Goal: Task Accomplishment & Management: Use online tool/utility

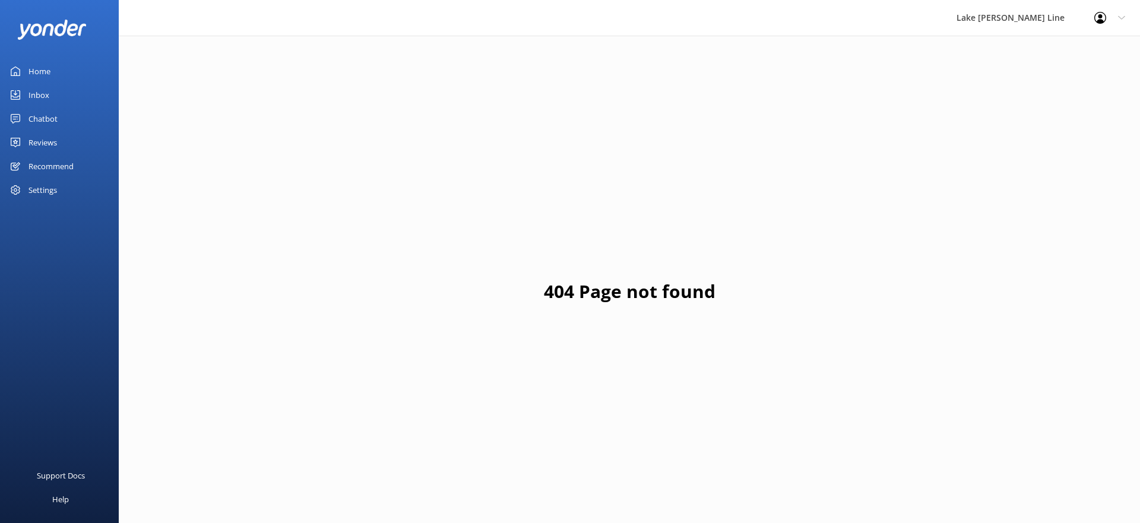
click at [30, 119] on div "Chatbot" at bounding box center [43, 119] width 29 height 24
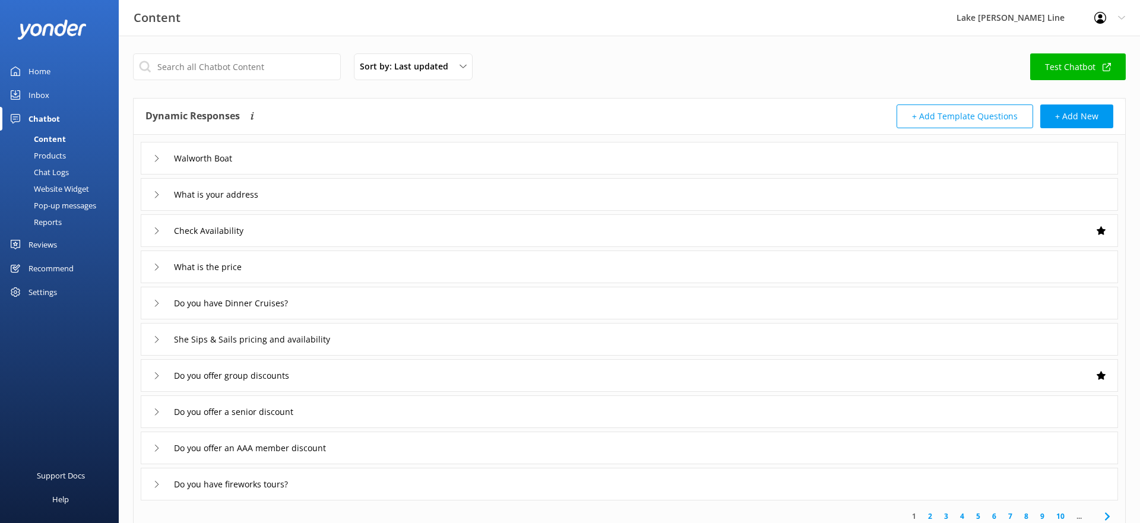
click at [49, 168] on div "Chat Logs" at bounding box center [38, 172] width 62 height 17
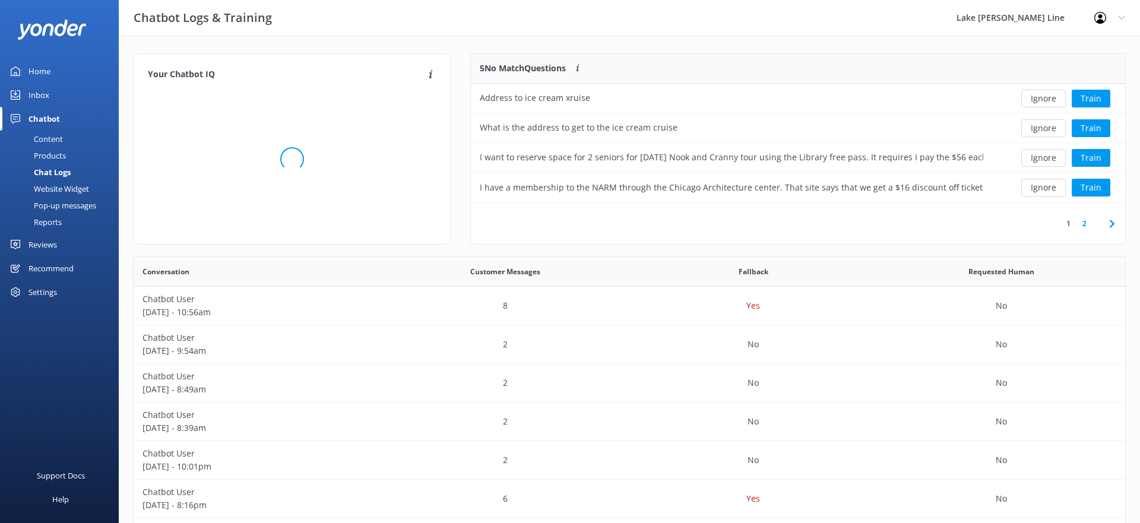
scroll to position [149, 655]
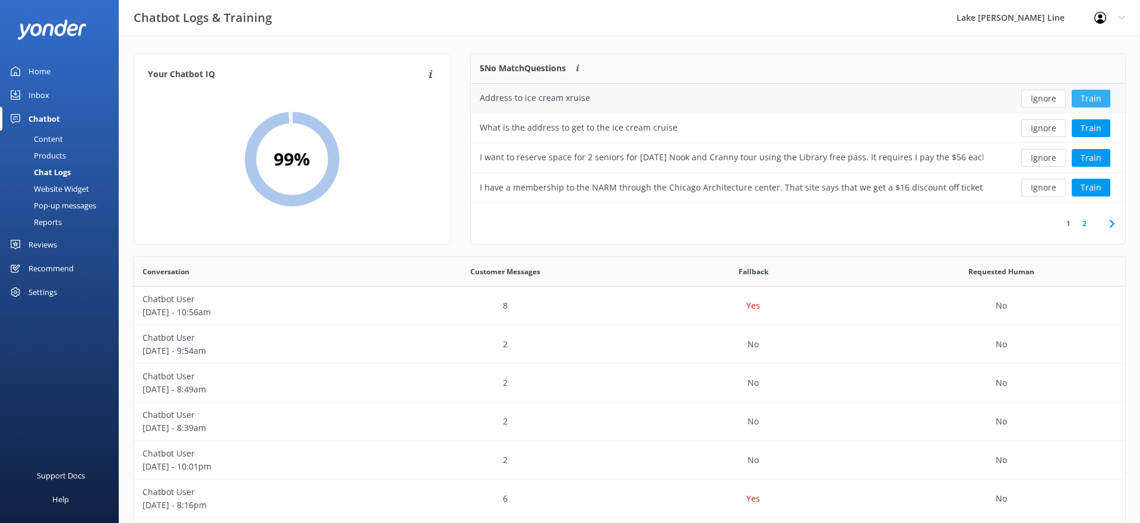
click at [1105, 97] on button "Train" at bounding box center [1091, 99] width 39 height 18
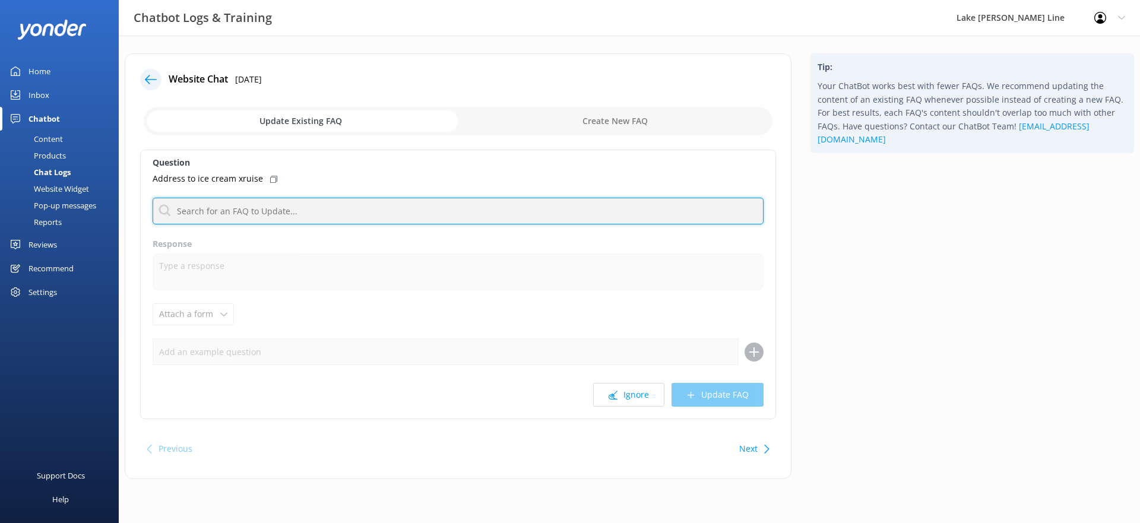
click at [508, 207] on input "text" at bounding box center [458, 211] width 611 height 27
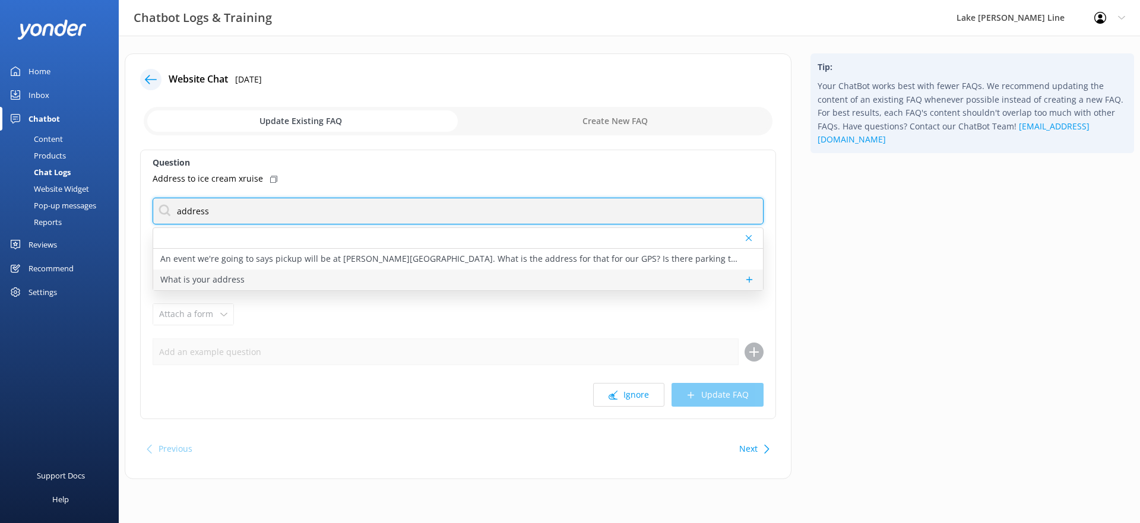
type input "address"
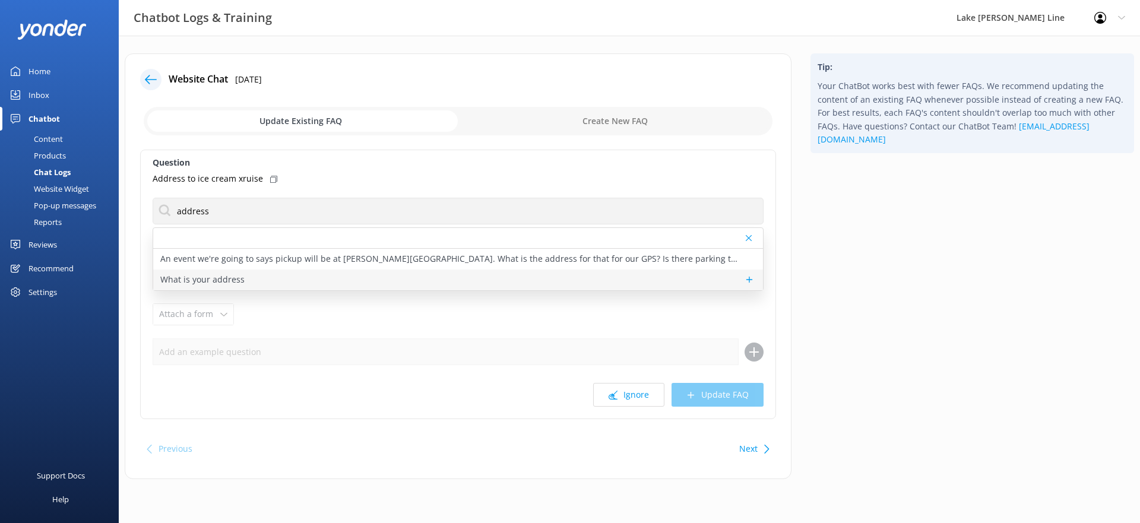
click at [206, 283] on p "What is your address" at bounding box center [202, 279] width 84 height 13
type textarea "During our main tour season – April through October – we are at the [GEOGRAPHIC…"
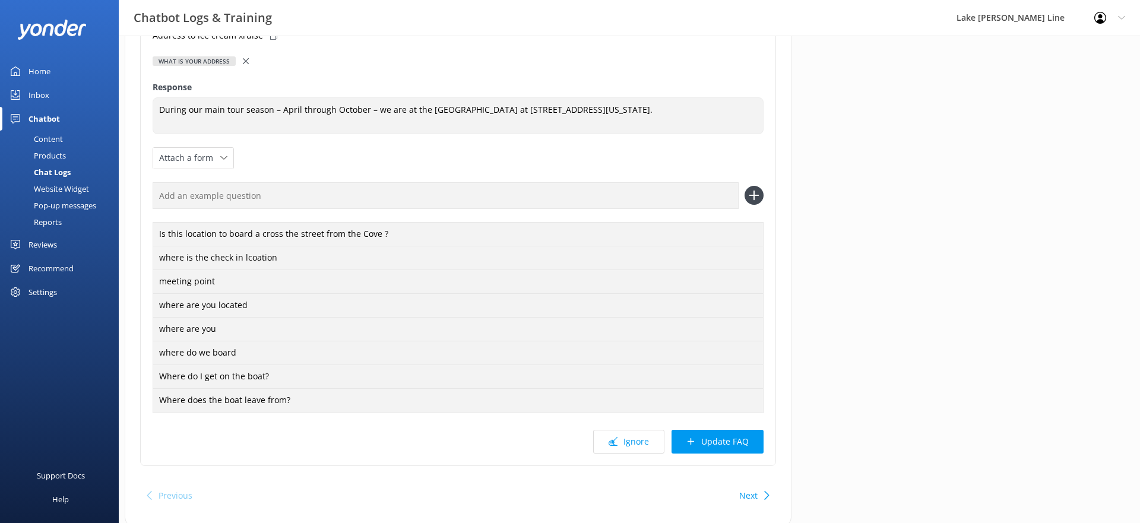
scroll to position [182, 0]
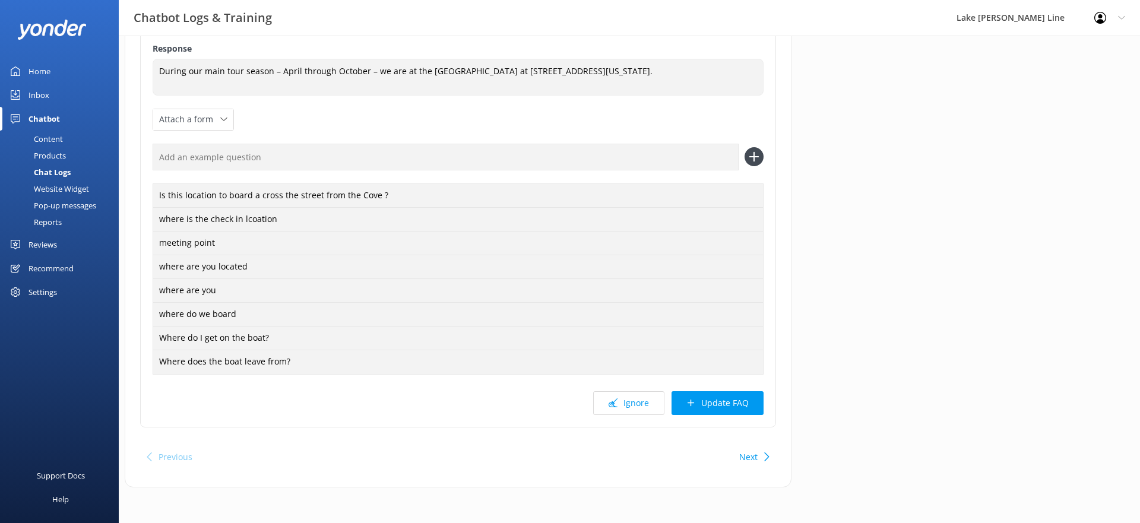
click at [732, 397] on button "Update FAQ" at bounding box center [718, 403] width 92 height 24
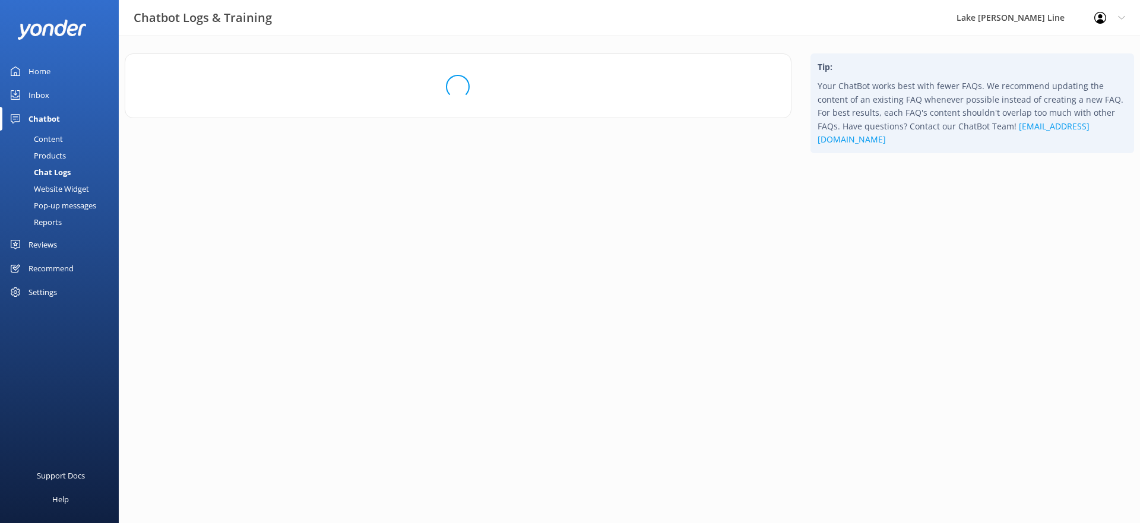
scroll to position [0, 0]
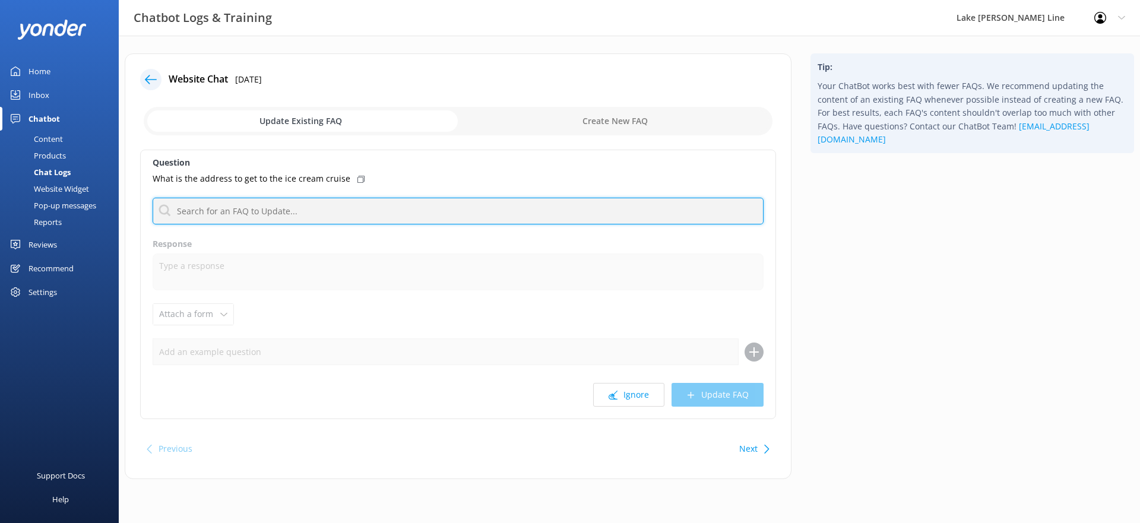
click at [277, 207] on input "text" at bounding box center [458, 211] width 611 height 27
type input "address"
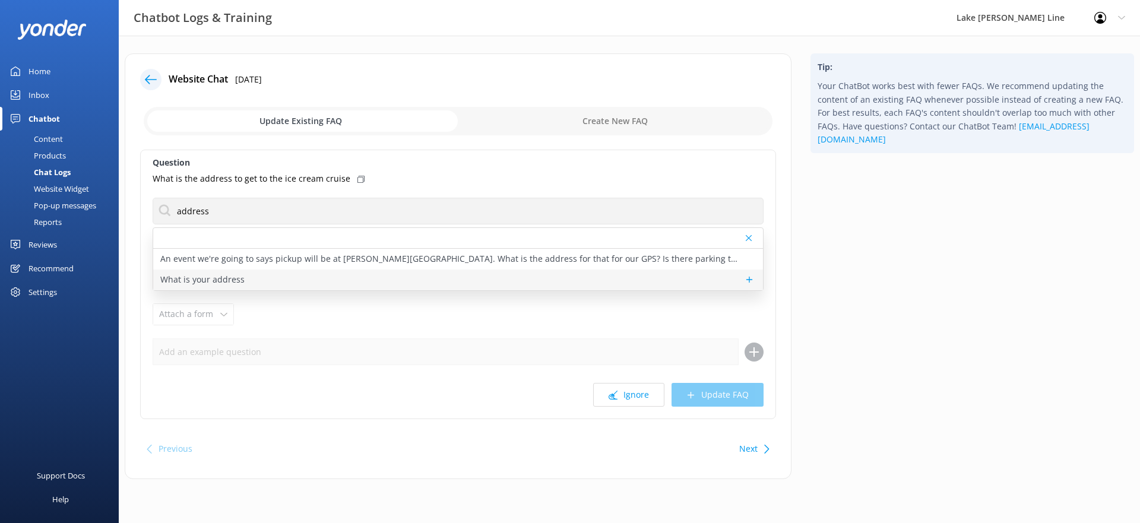
click at [249, 285] on div "What is your address" at bounding box center [458, 280] width 610 height 21
type textarea "During our main tour season – April through October – we are at the [GEOGRAPHIC…"
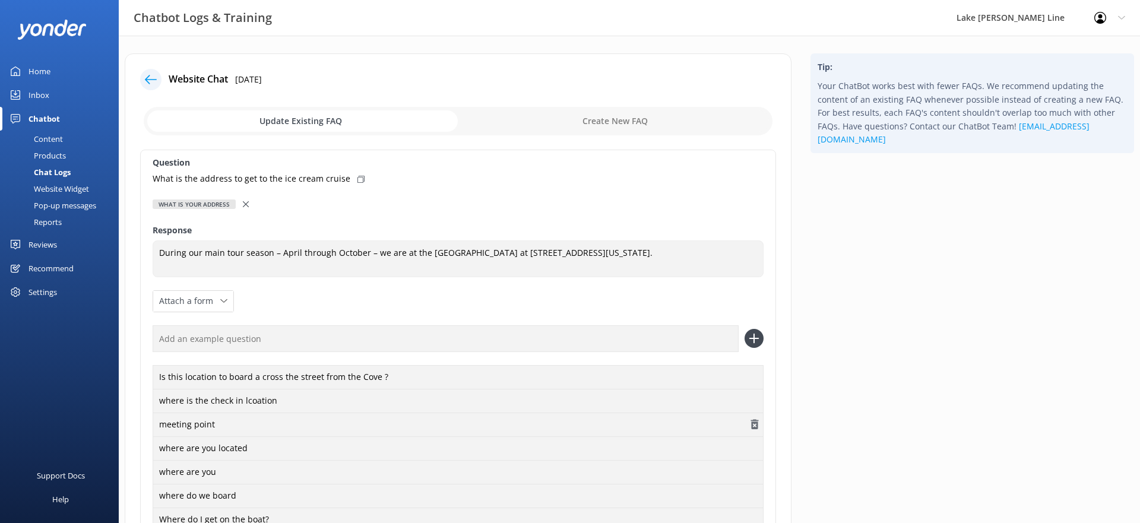
scroll to position [182, 0]
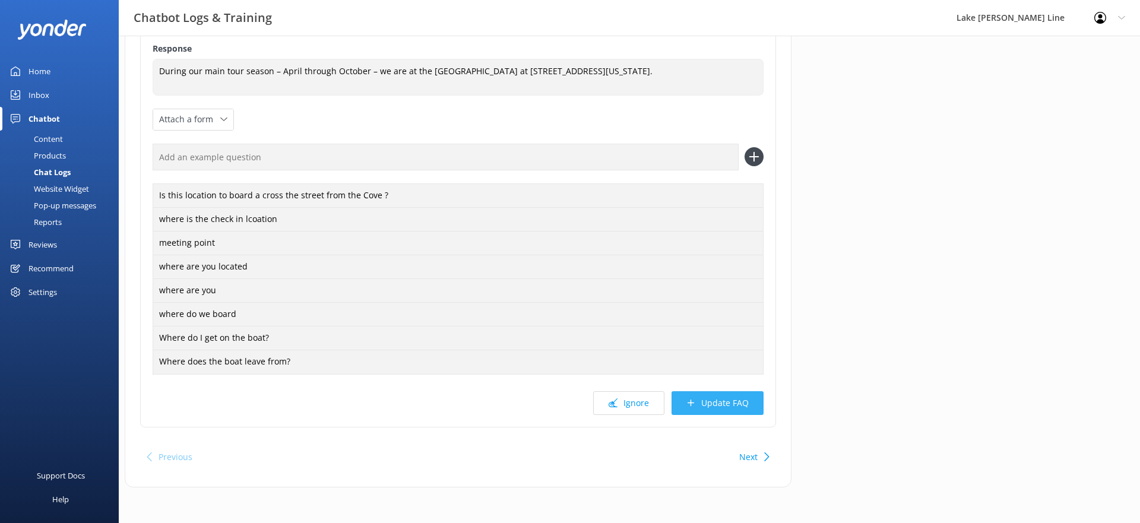
click at [720, 400] on button "Update FAQ" at bounding box center [718, 403] width 92 height 24
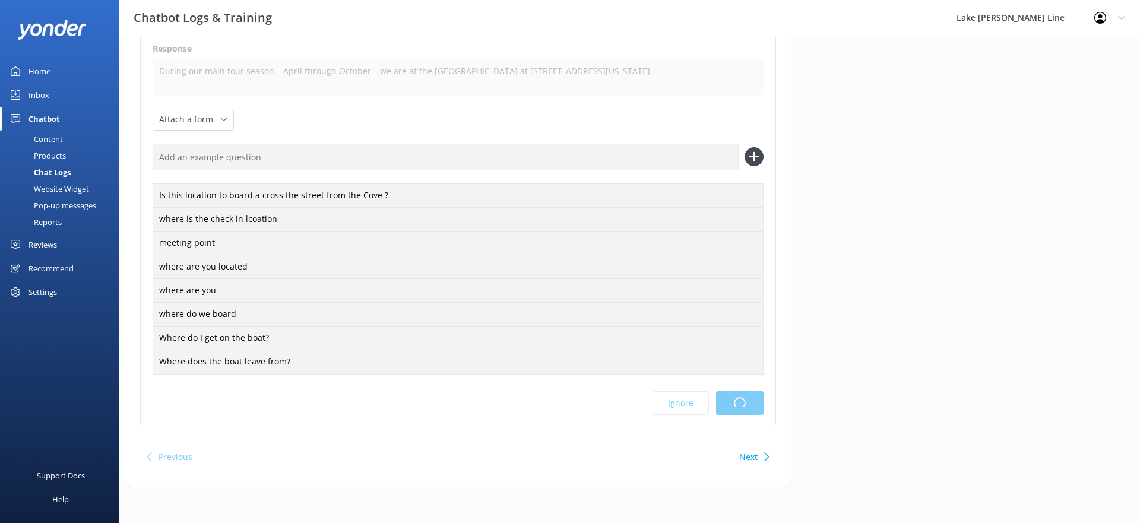
scroll to position [0, 0]
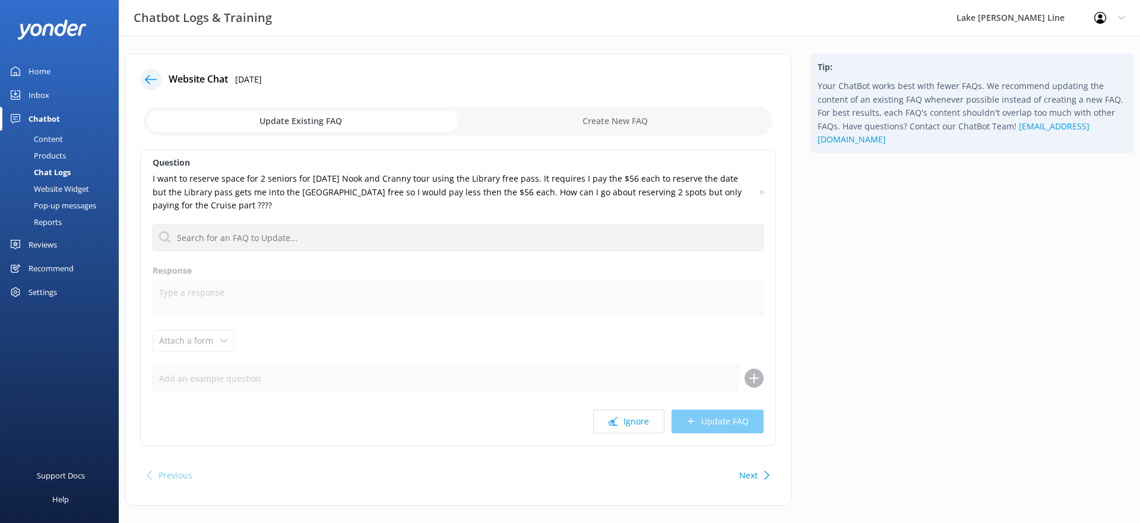
click at [150, 77] on icon at bounding box center [151, 80] width 12 height 12
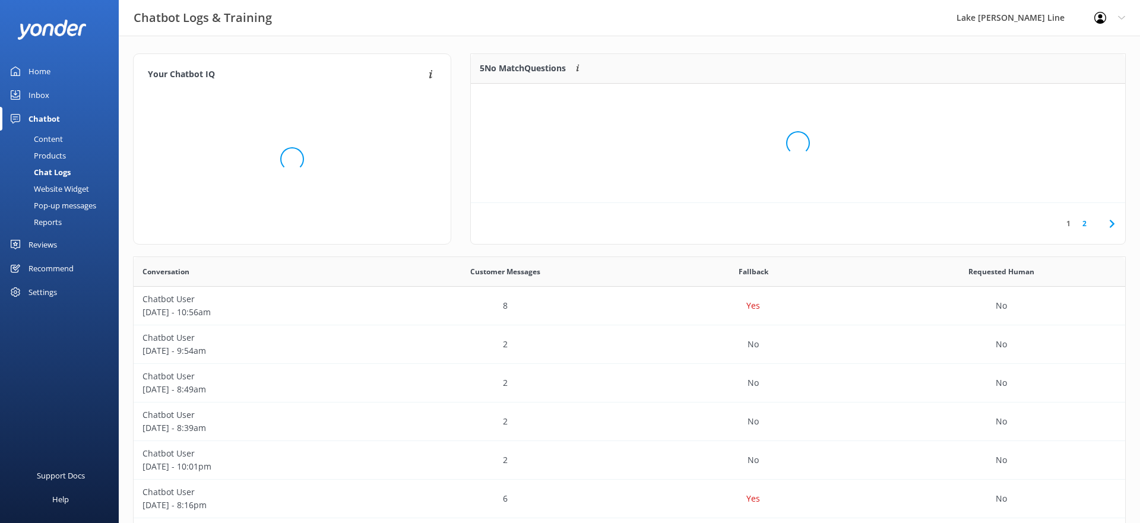
scroll to position [119, 655]
